Goal: Check status: Check status

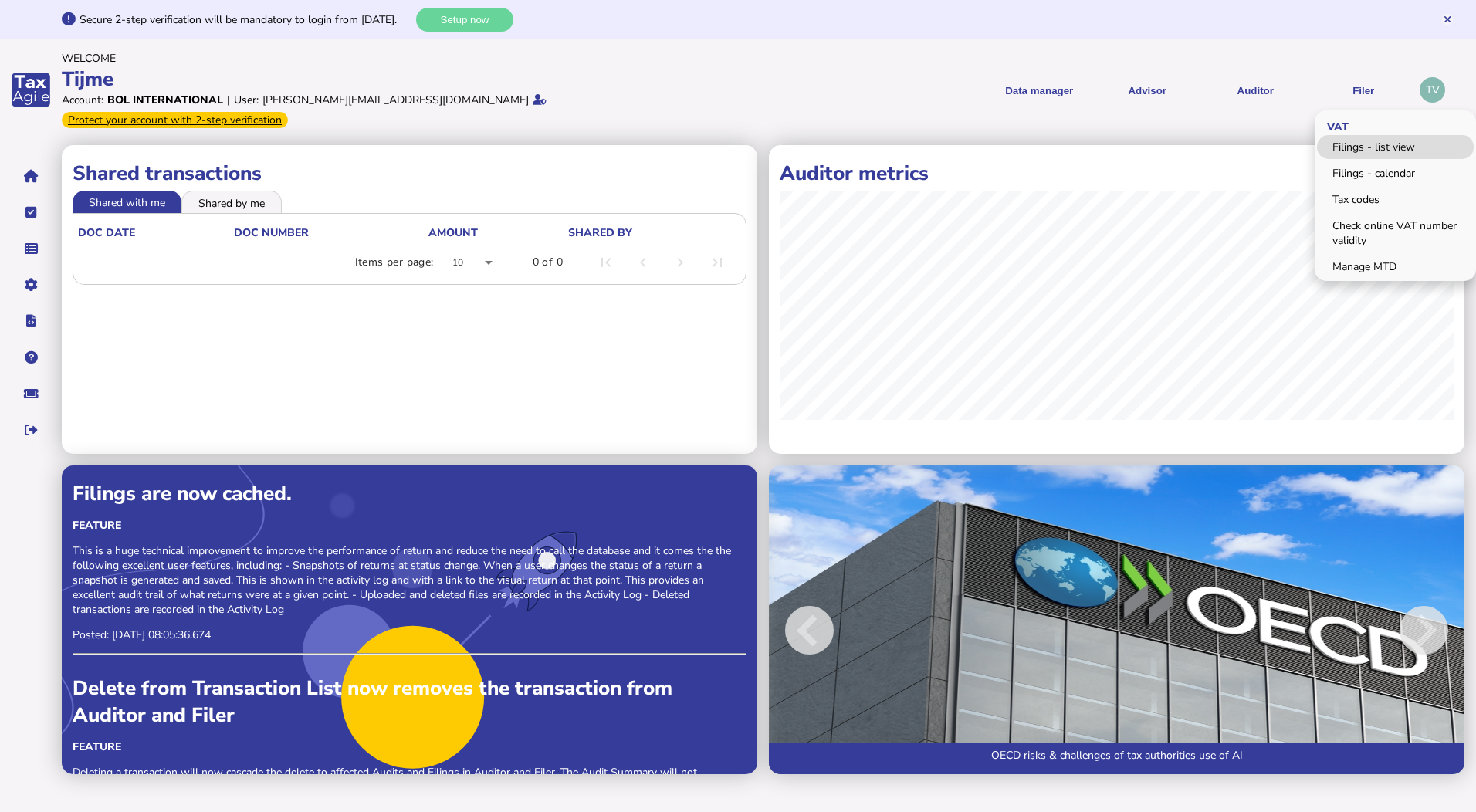
click at [1345, 143] on link "Filings - list view" at bounding box center [1395, 147] width 157 height 24
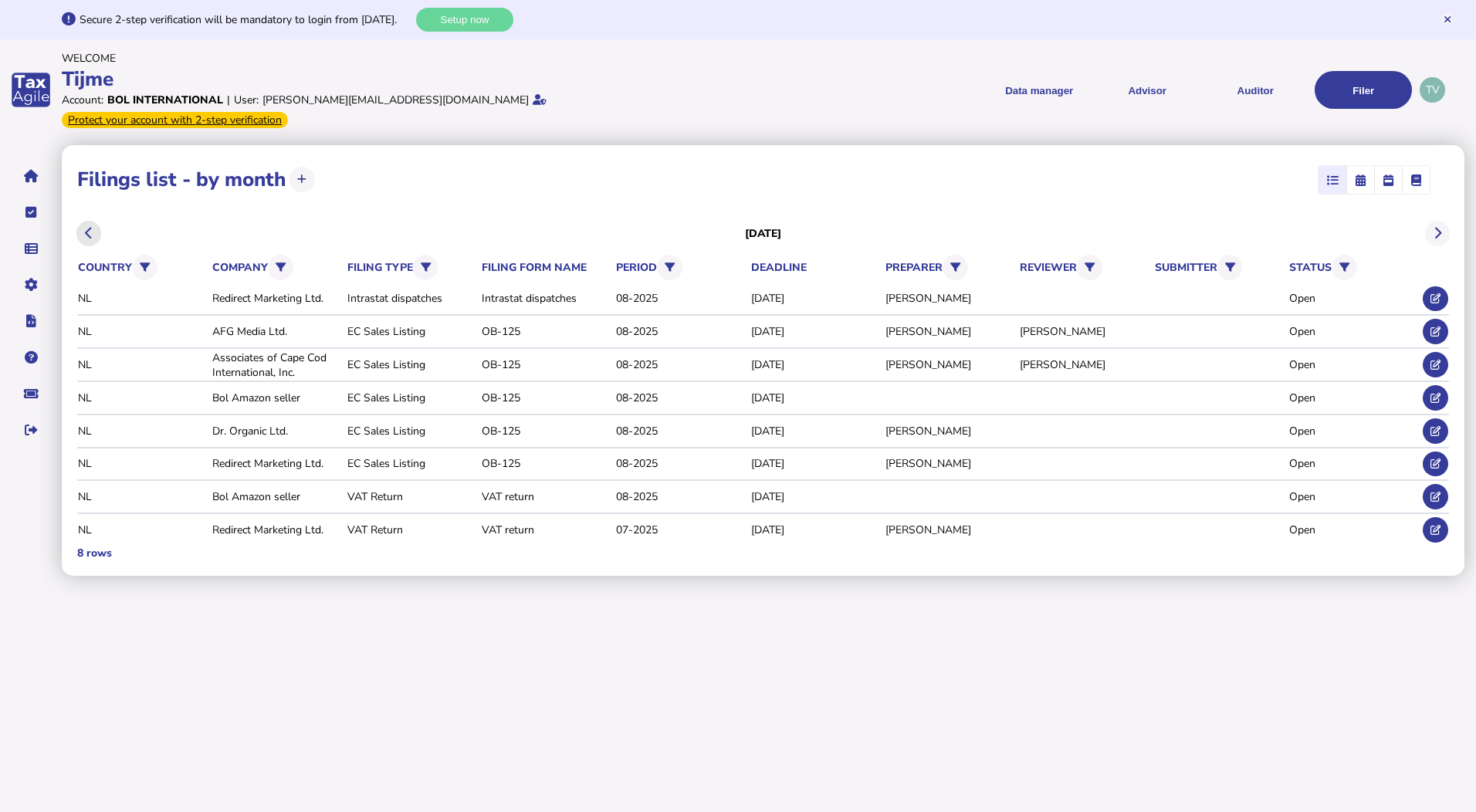
click at [93, 220] on button at bounding box center [89, 233] width 25 height 25
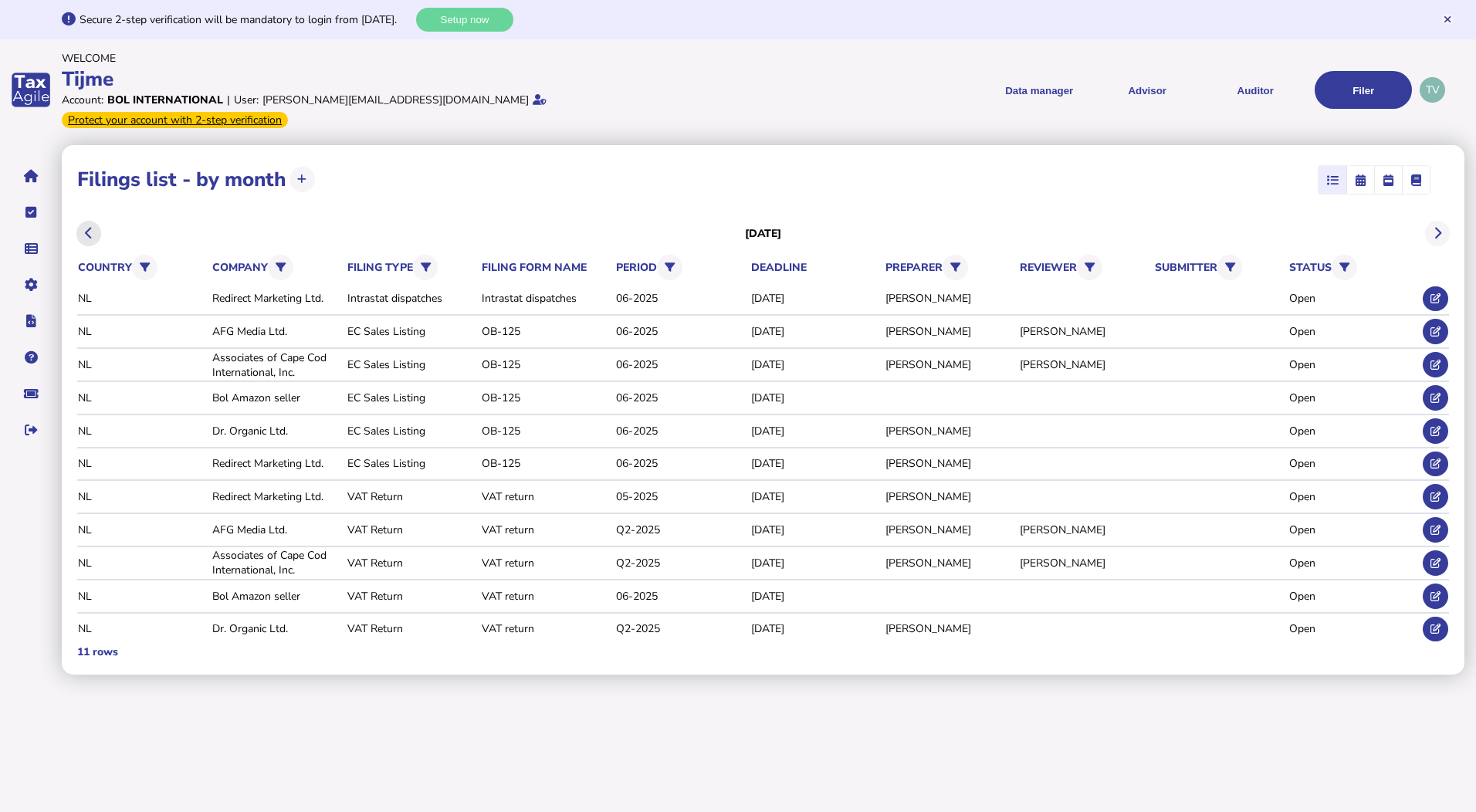
click at [93, 220] on button at bounding box center [89, 233] width 25 height 25
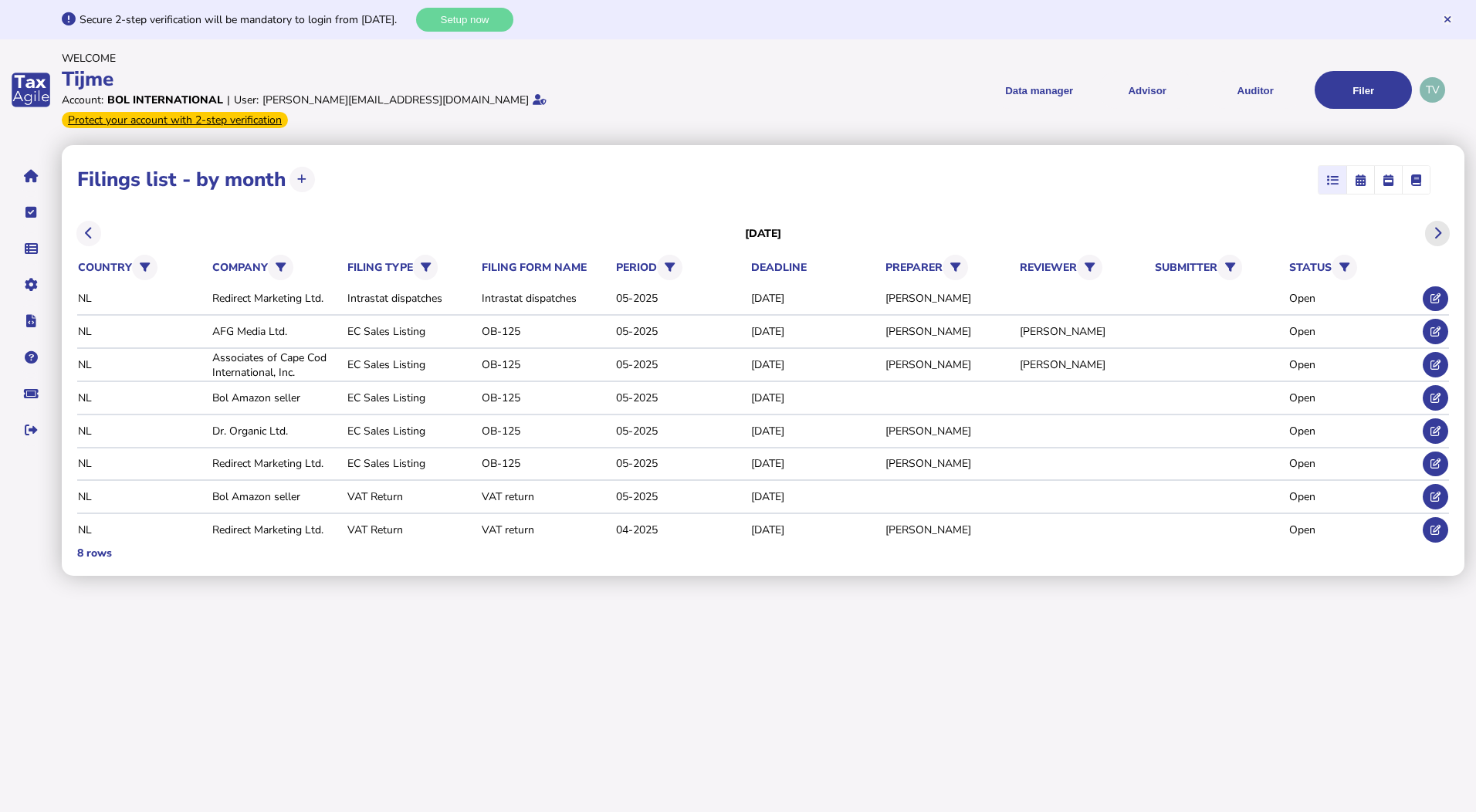
click at [1442, 220] on button at bounding box center [1437, 233] width 25 height 25
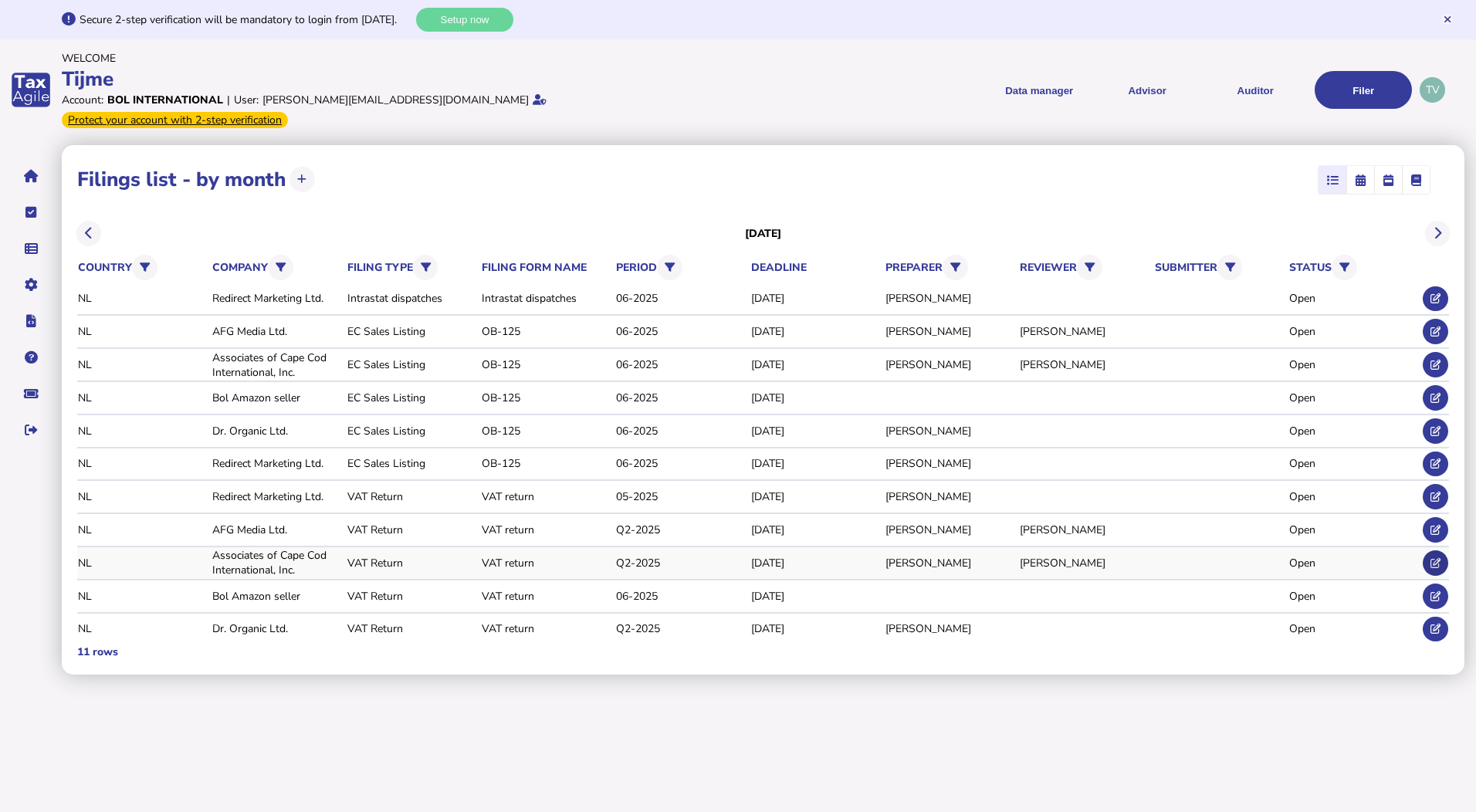
click at [1437, 558] on icon at bounding box center [1435, 563] width 10 height 10
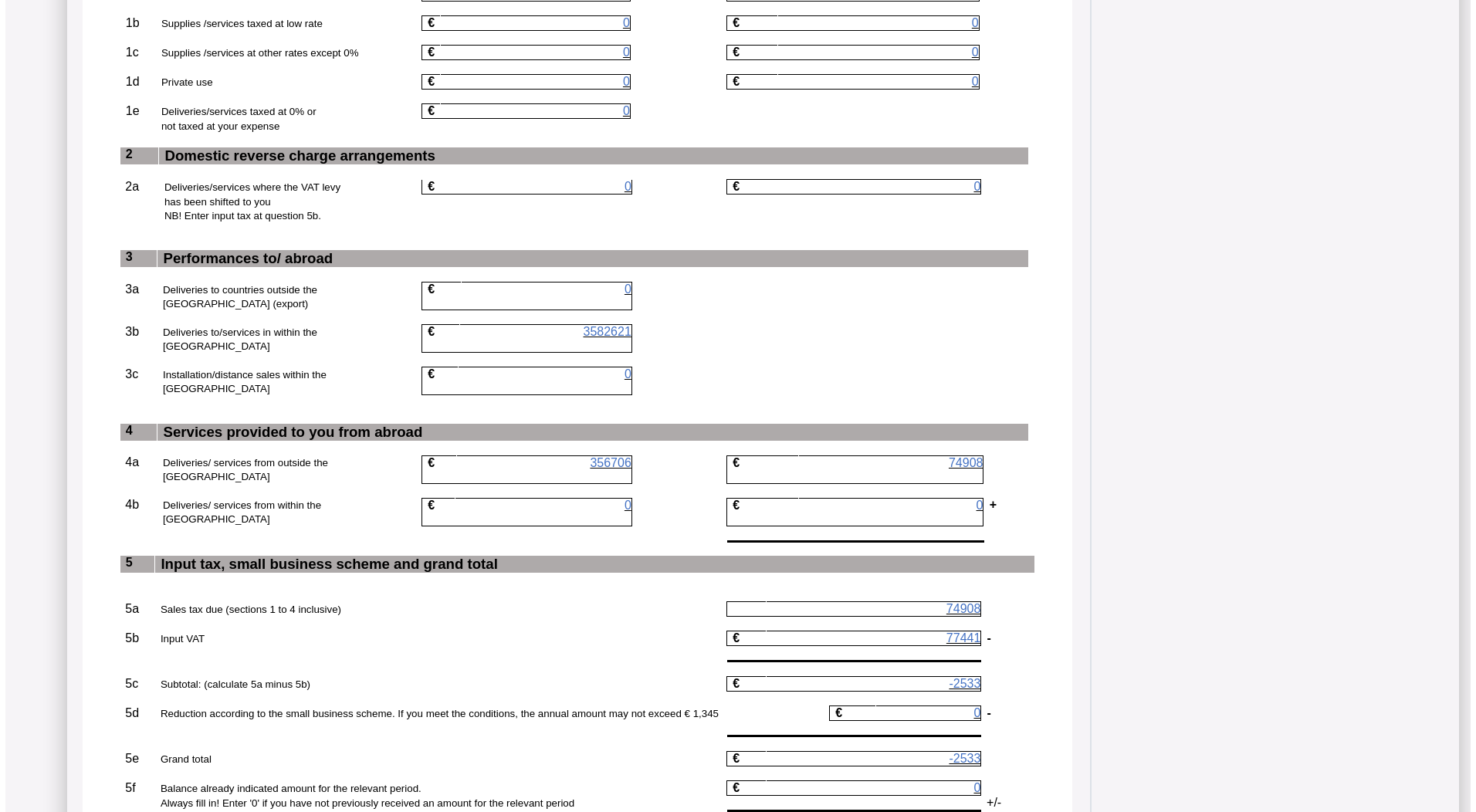
scroll to position [1285, 0]
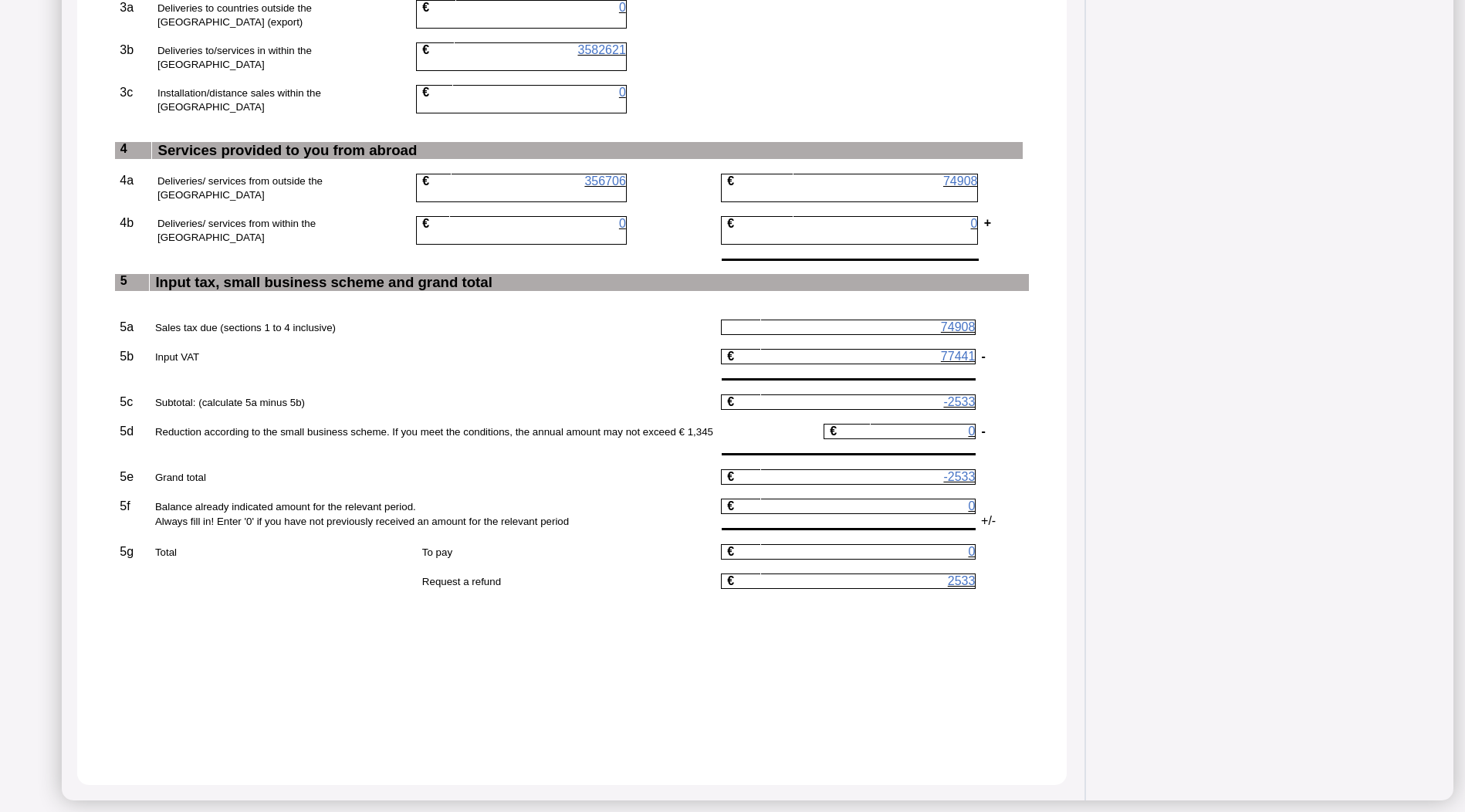
click at [975, 395] on span "-2533" at bounding box center [959, 401] width 32 height 13
click at [976, 350] on span "77441" at bounding box center [958, 356] width 34 height 13
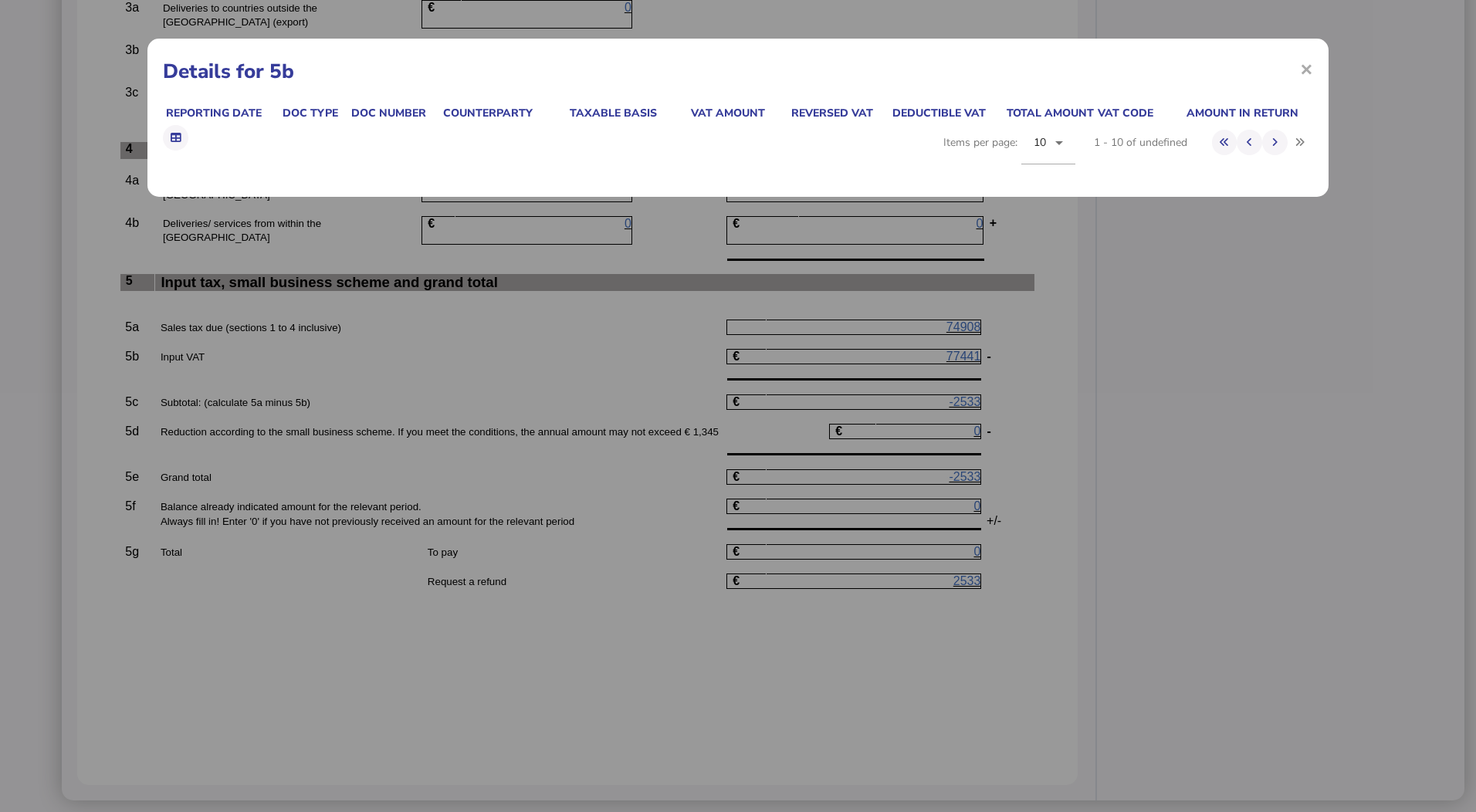
click at [992, 330] on div "× Details for 5b Reporting date Doc type Doc number Counterparty Taxable basis …" at bounding box center [738, 406] width 1476 height 812
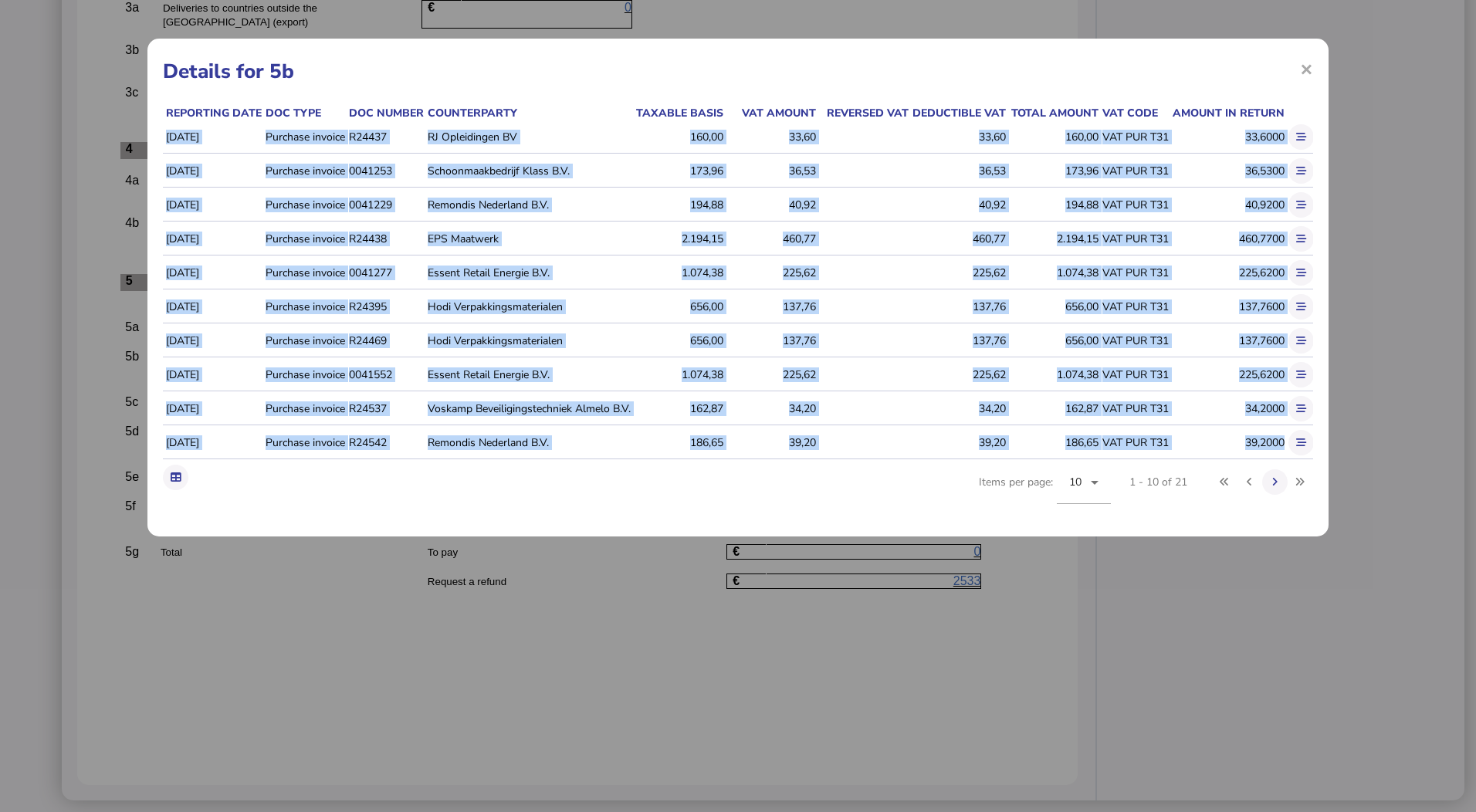
drag, startPoint x: 992, startPoint y: 330, endPoint x: 965, endPoint y: 327, distance: 27.2
click at [965, 327] on td "137,76" at bounding box center [958, 342] width 98 height 33
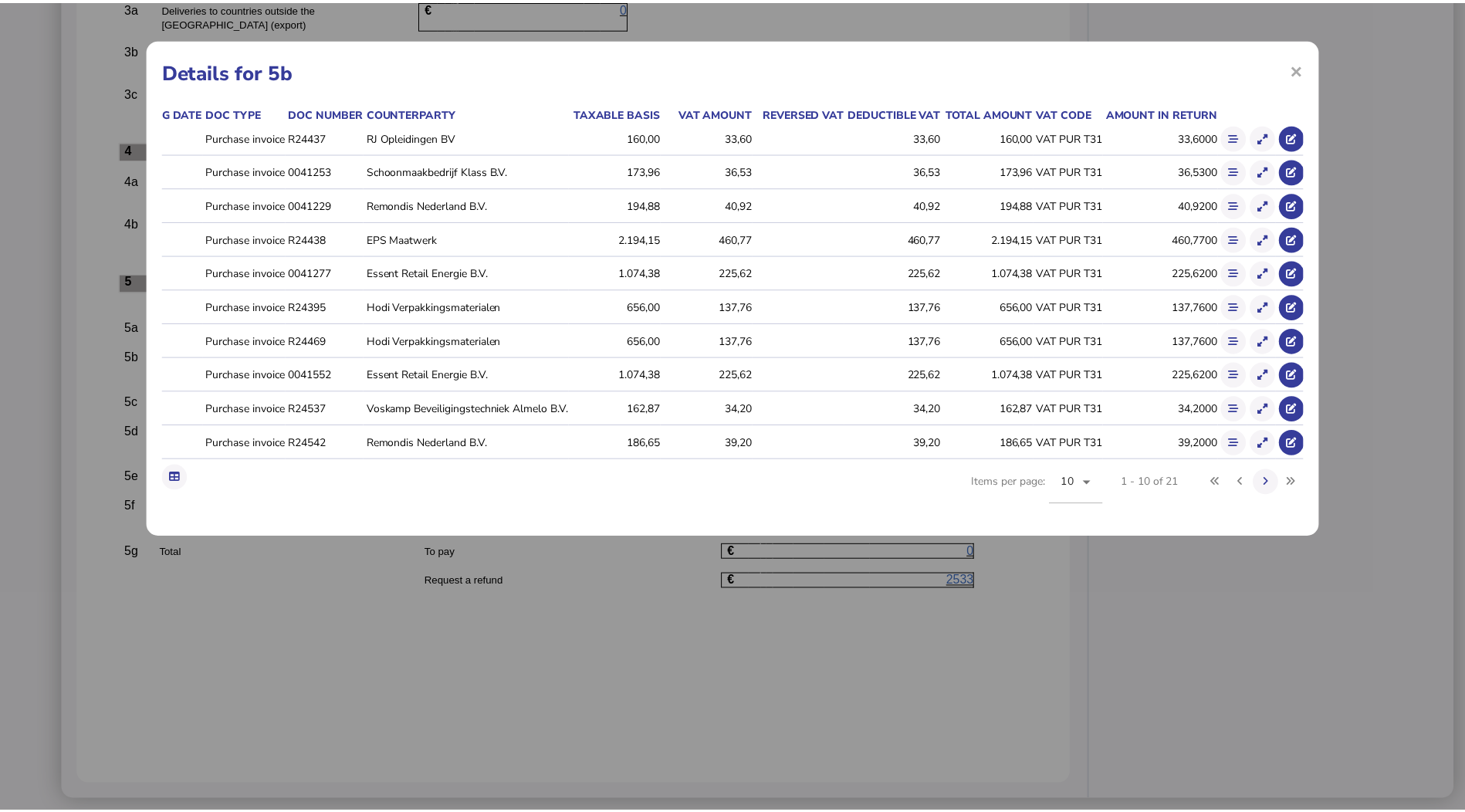
scroll to position [0, 0]
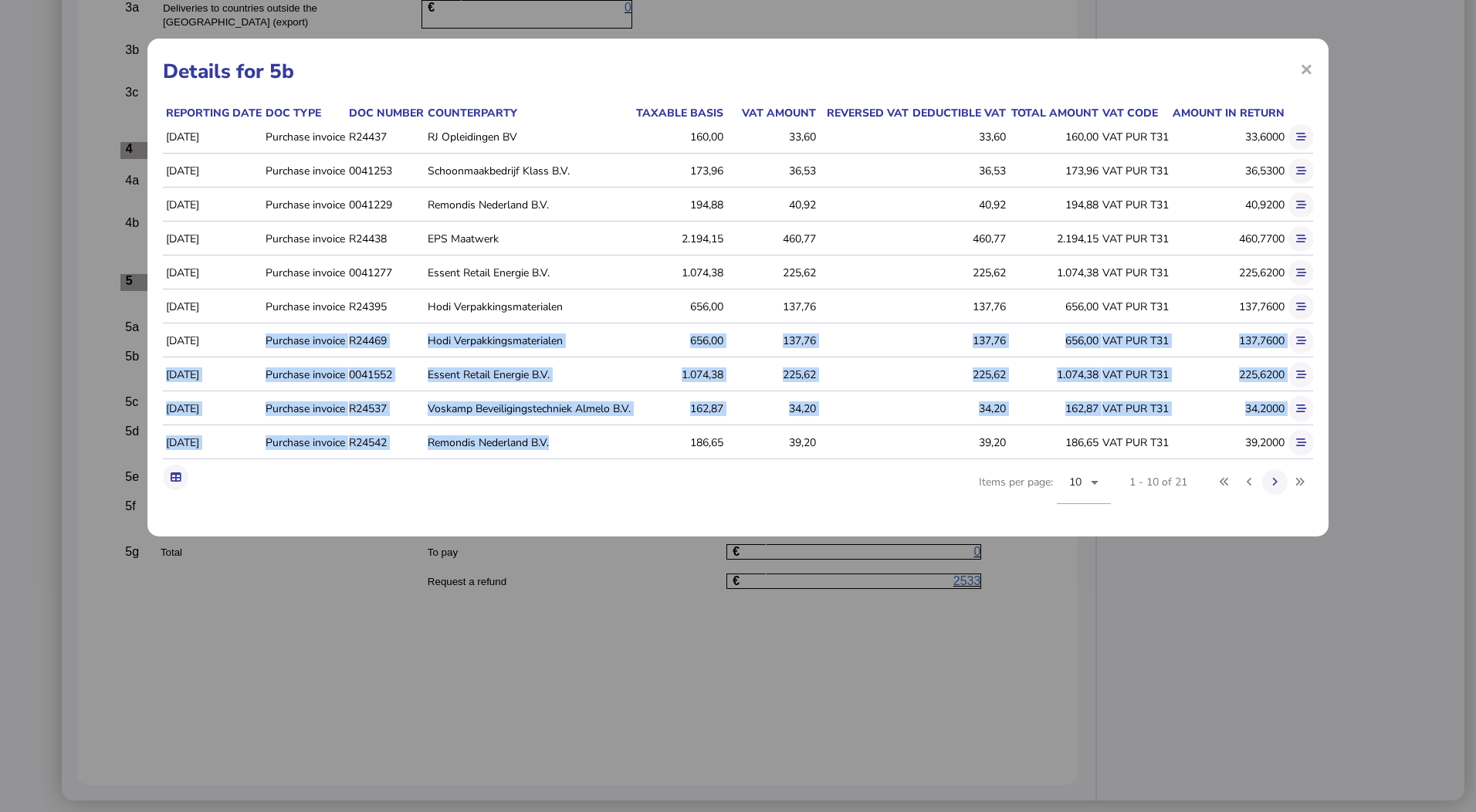
drag, startPoint x: 264, startPoint y: 342, endPoint x: 572, endPoint y: 448, distance: 325.7
click at [572, 448] on tbody "[DATE] Purchase invoice R24437 RJ Opleidingen BV 160,00 33,60 33,60 160,00 VAT …" at bounding box center [768, 291] width 1210 height 339
click at [572, 448] on td "Remondis Nederland B.V." at bounding box center [528, 443] width 207 height 33
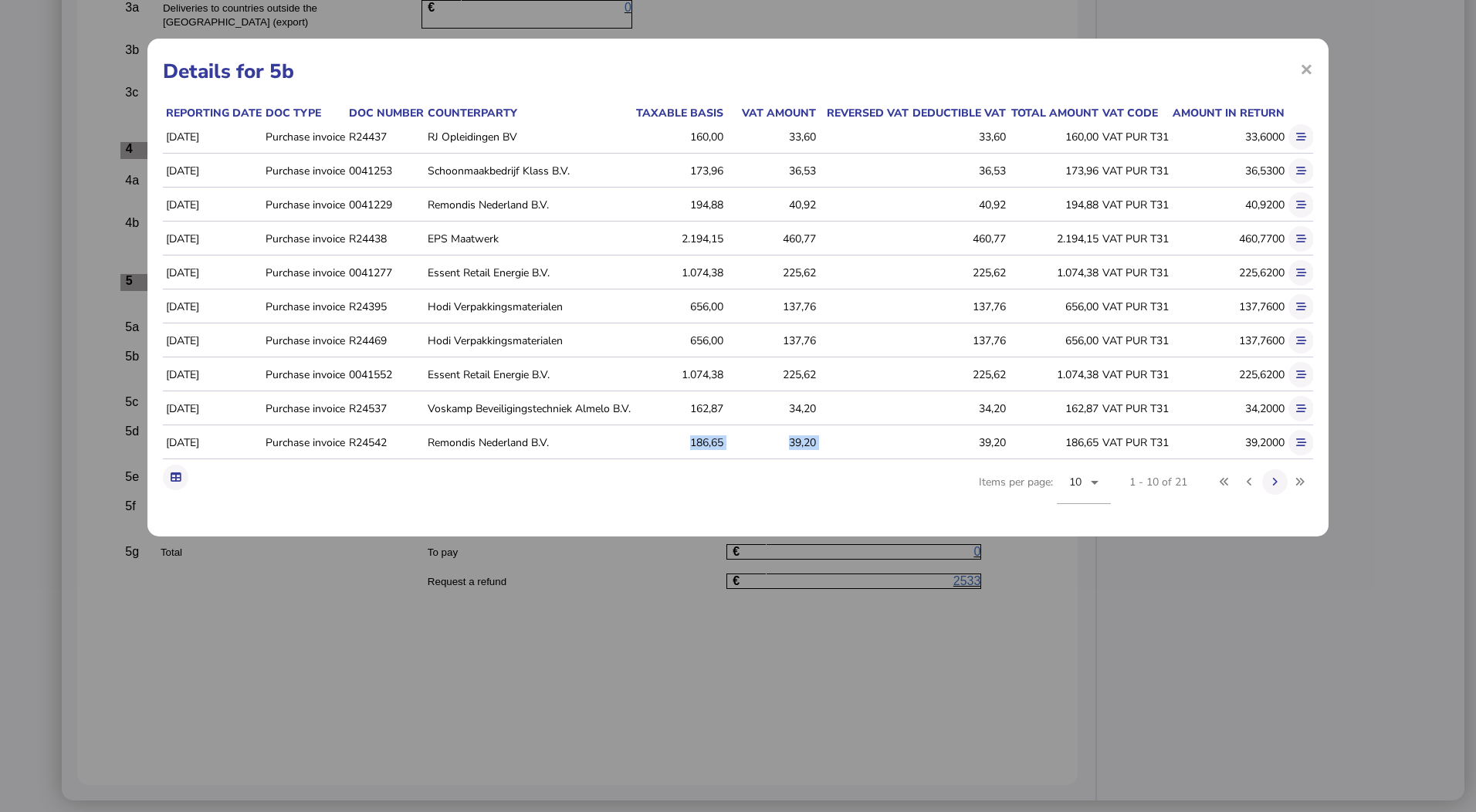
drag, startPoint x: 572, startPoint y: 448, endPoint x: 866, endPoint y: 445, distance: 294.0
click at [866, 445] on tr "[DATE] Purchase invoice R24542 Remondis Nederland B.V. 186,65 39,20 39,20 186,6…" at bounding box center [768, 443] width 1210 height 33
click at [866, 445] on td at bounding box center [863, 443] width 93 height 33
click at [1307, 71] on span "×" at bounding box center [1306, 69] width 13 height 29
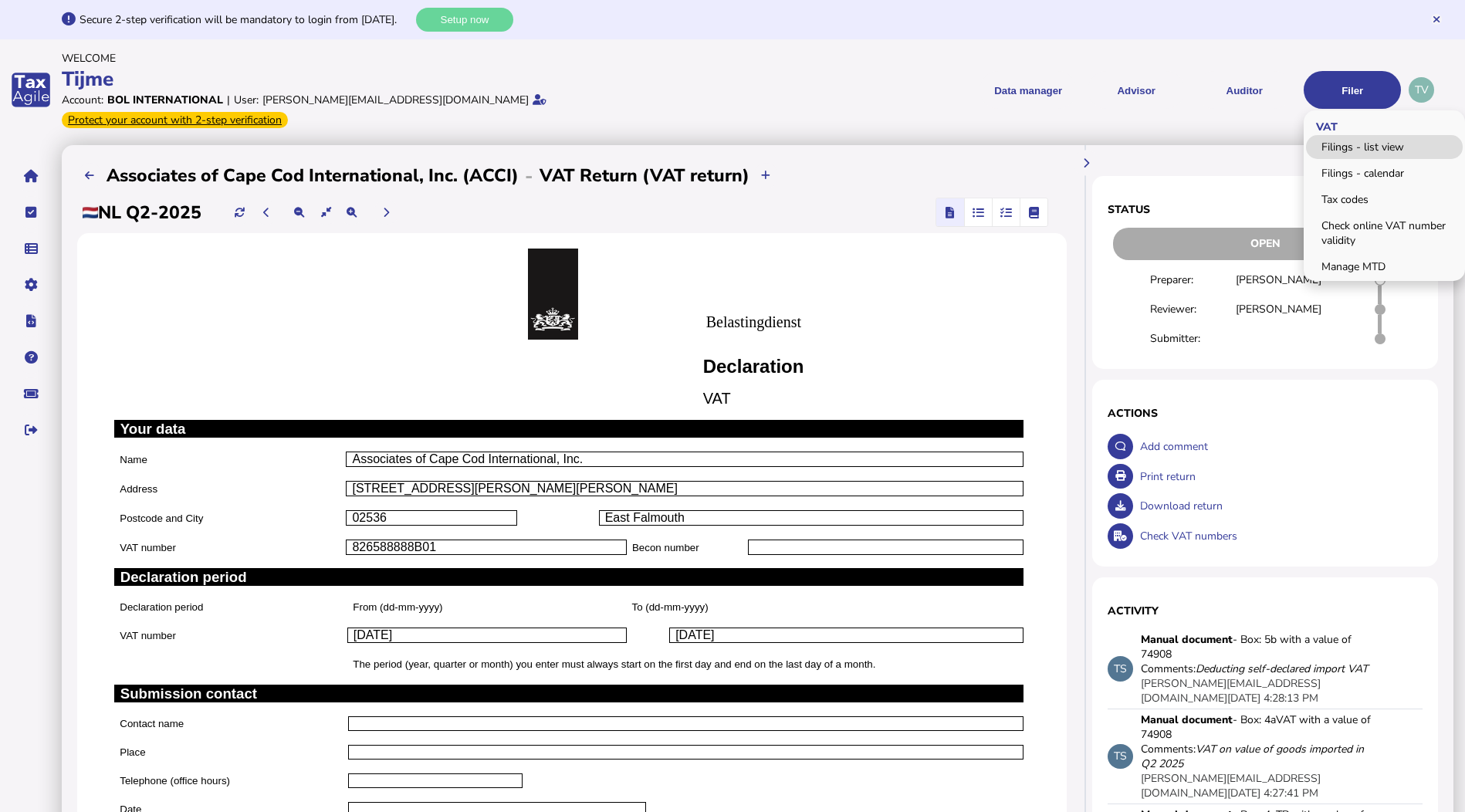
click at [1336, 143] on link "Filings - list view" at bounding box center [1384, 147] width 156 height 24
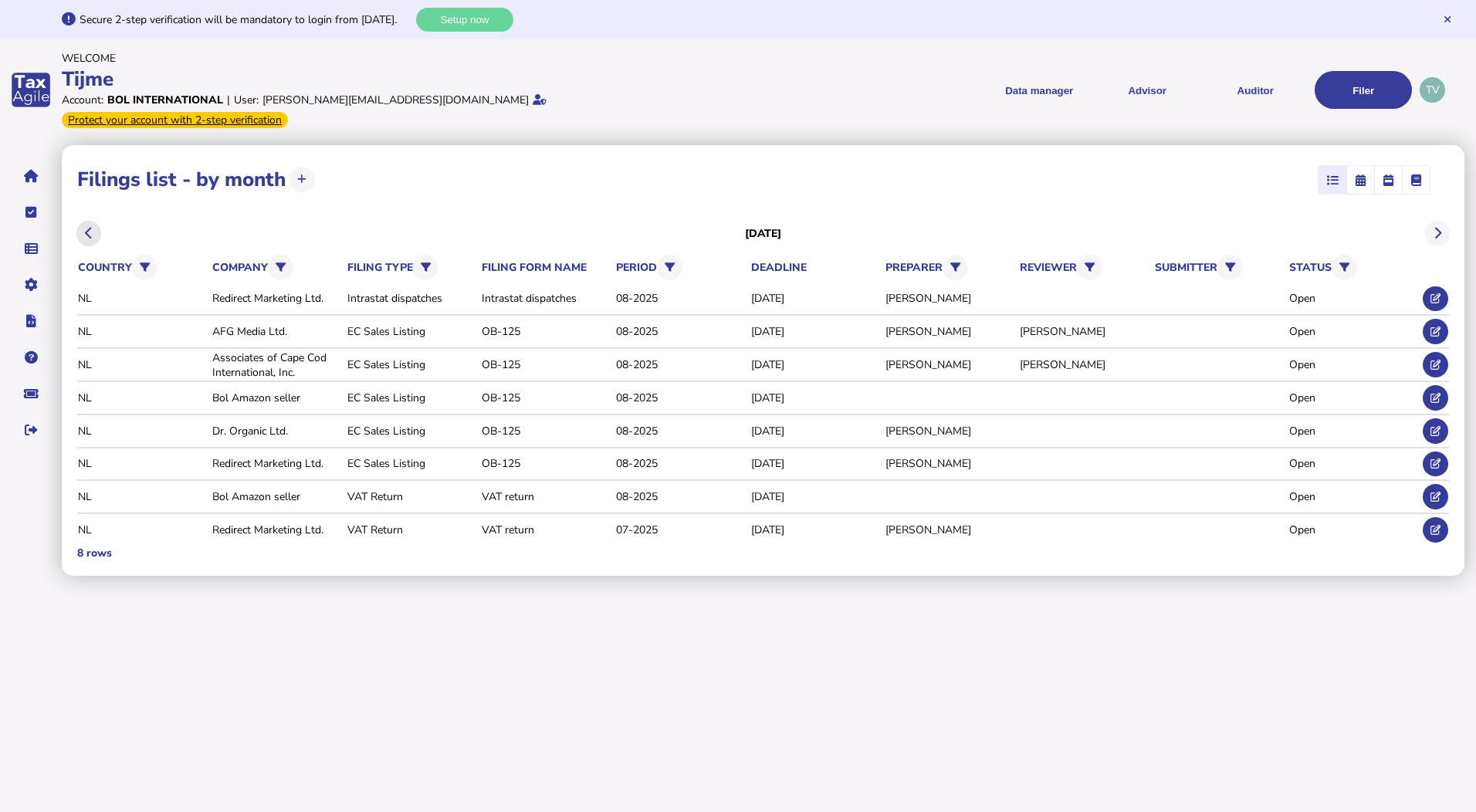
click at [89, 220] on button at bounding box center [89, 233] width 25 height 25
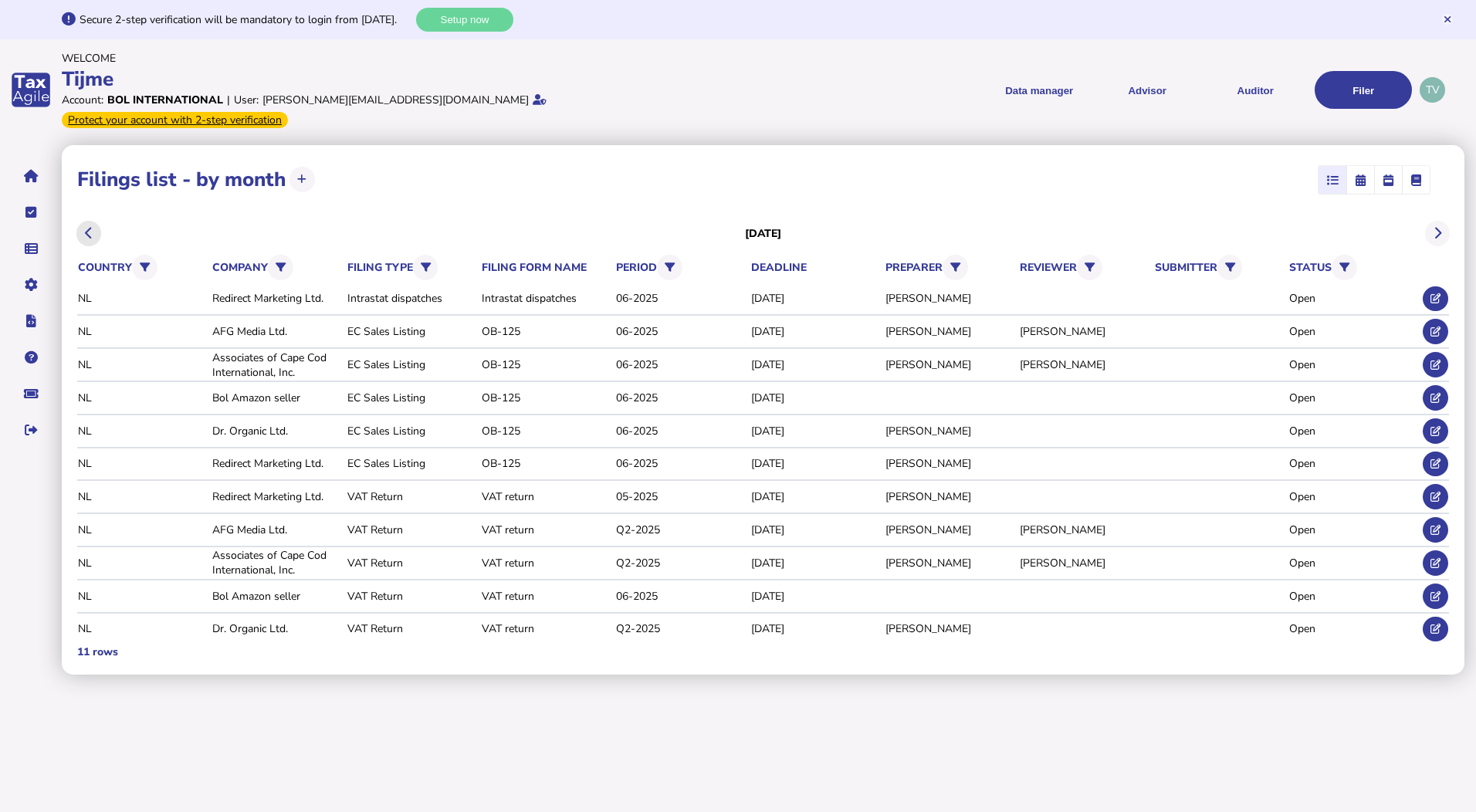
click at [89, 220] on button at bounding box center [89, 233] width 25 height 25
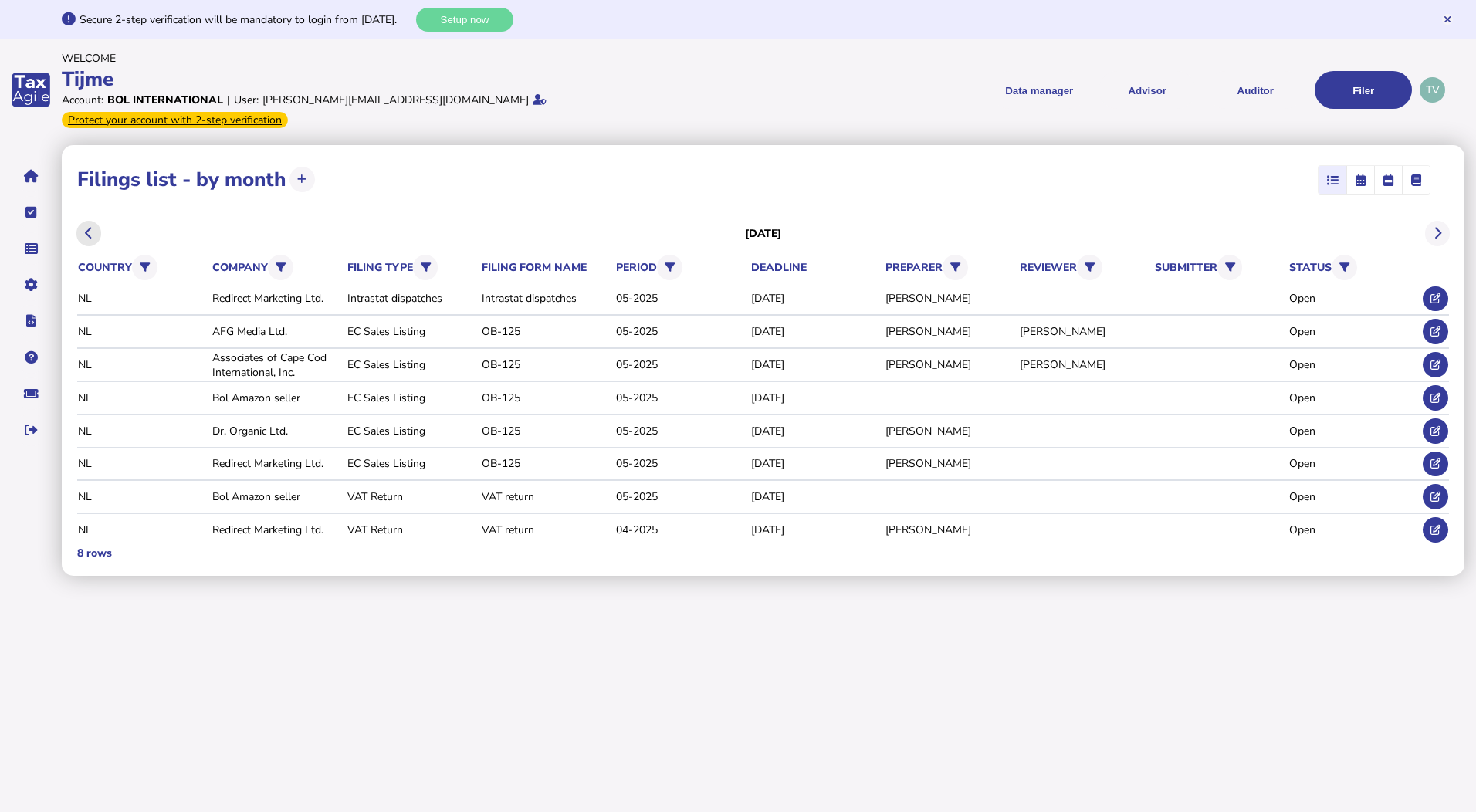
click at [89, 220] on button at bounding box center [89, 233] width 25 height 25
click at [1428, 220] on button at bounding box center [1437, 233] width 25 height 25
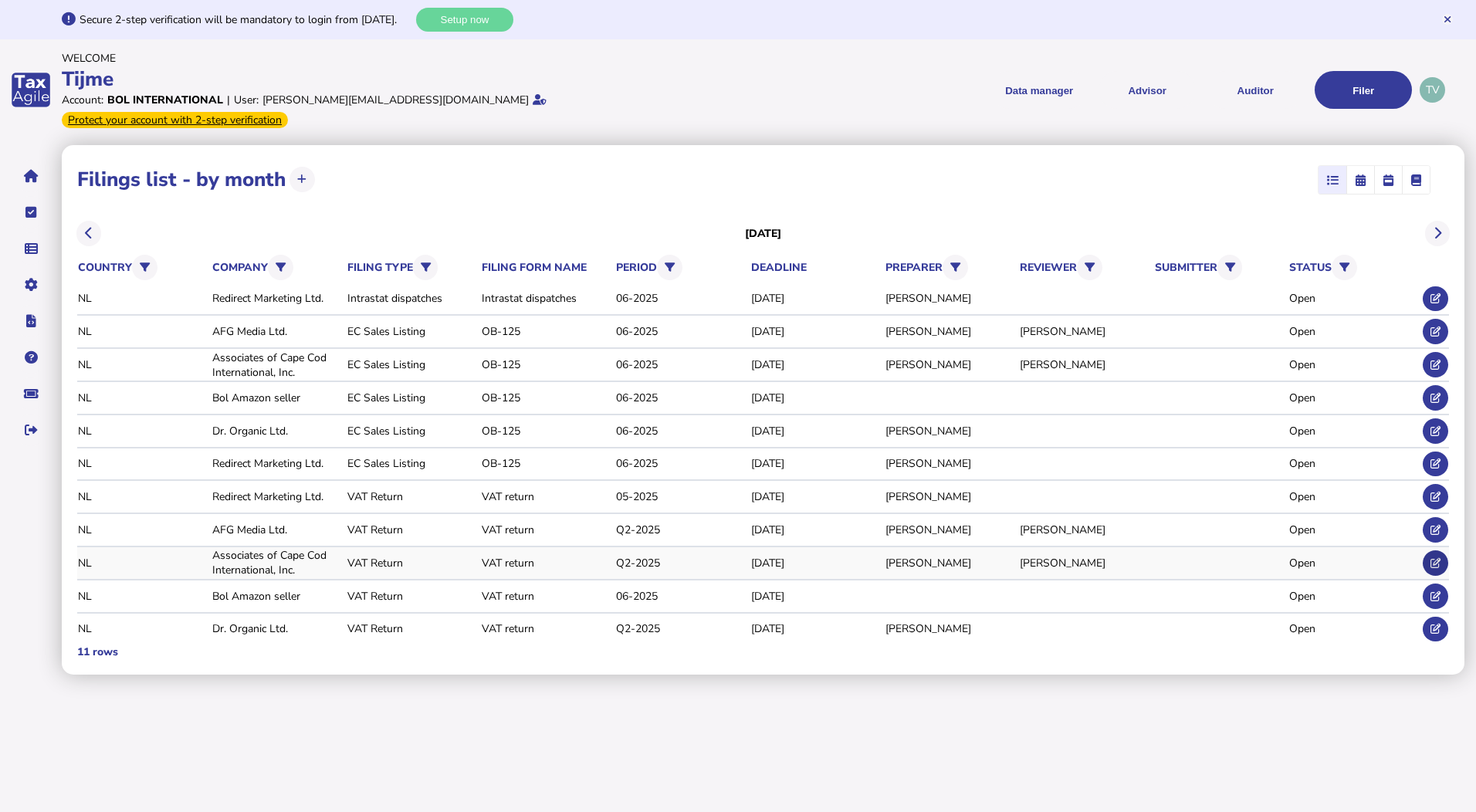
click at [1447, 551] on button at bounding box center [1435, 563] width 25 height 25
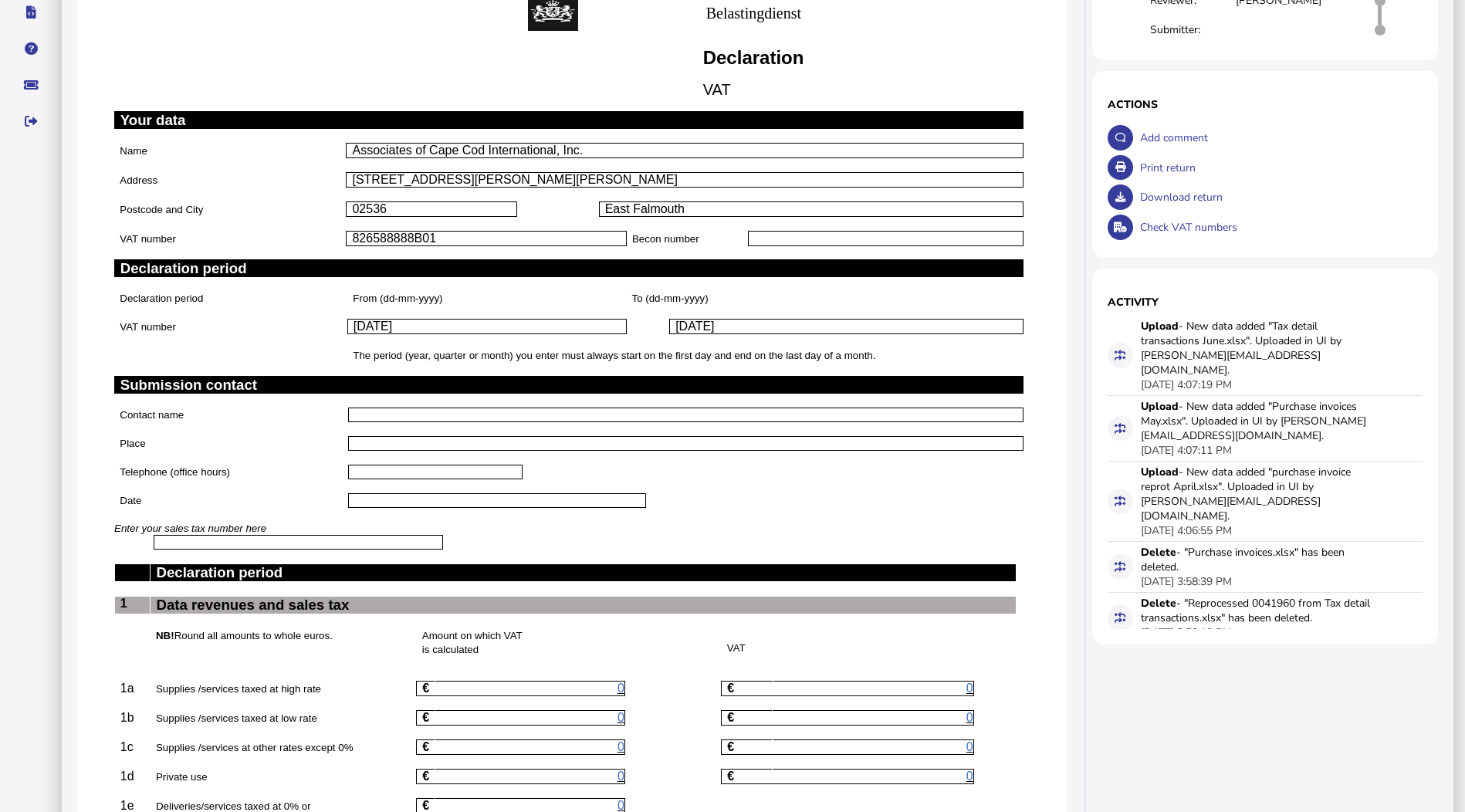
scroll to position [677, 0]
